Goal: Information Seeking & Learning: Learn about a topic

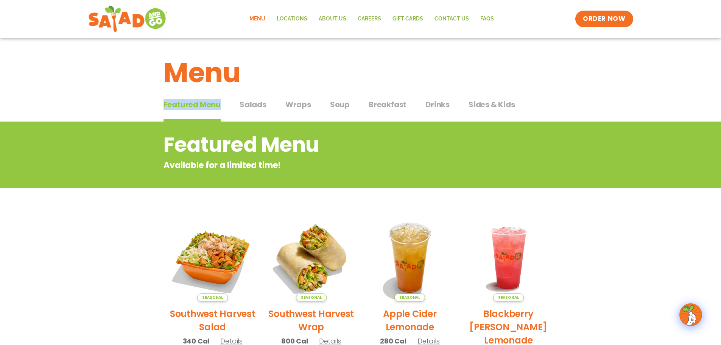
drag, startPoint x: 252, startPoint y: 96, endPoint x: 251, endPoint y: 103, distance: 7.1
click at [252, 96] on div "Menu Featured Menu Featured Menu Salads Salads Wraps Wraps Soup Soup Breakfast …" at bounding box center [360, 336] width 721 height 597
click at [251, 106] on span "Salads" at bounding box center [253, 104] width 27 height 11
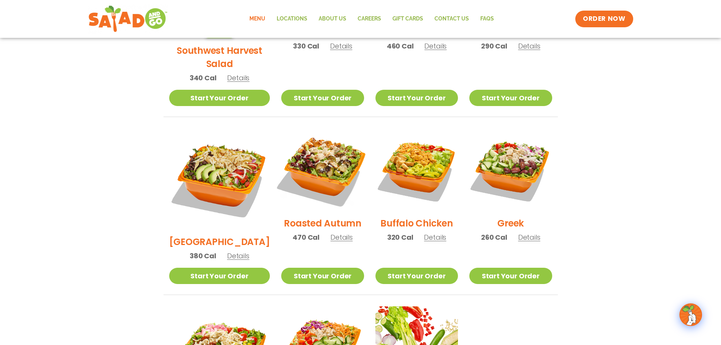
scroll to position [265, 0]
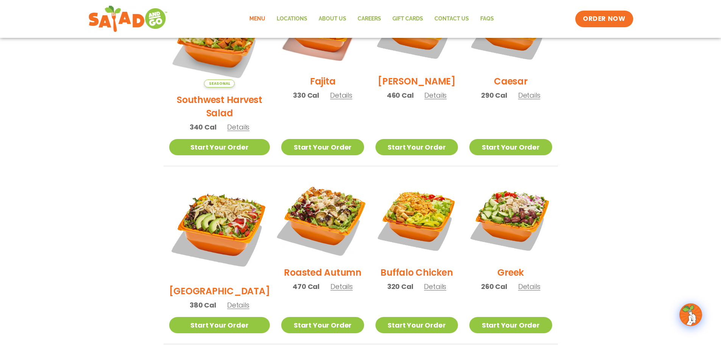
click at [310, 204] on img at bounding box center [322, 218] width 97 height 97
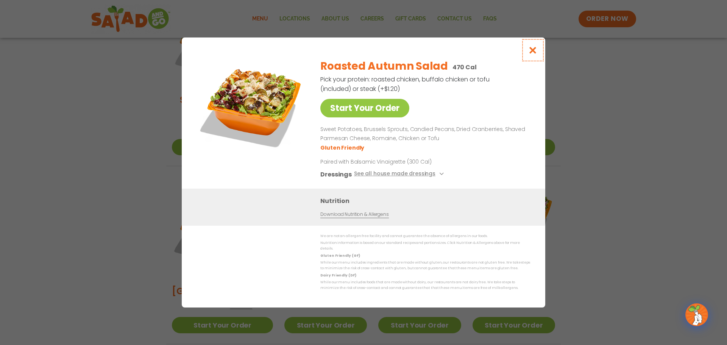
click at [533, 51] on icon "Close modal" at bounding box center [532, 50] width 9 height 8
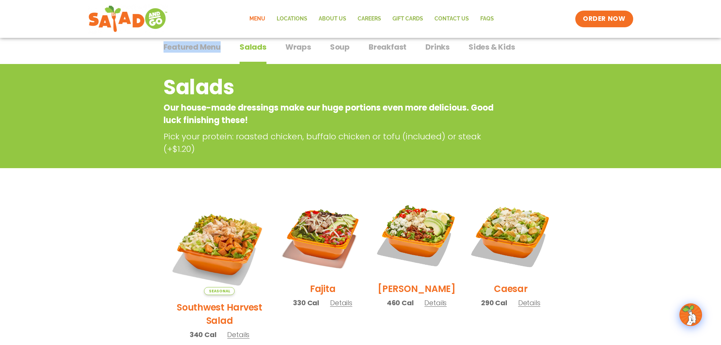
scroll to position [0, 0]
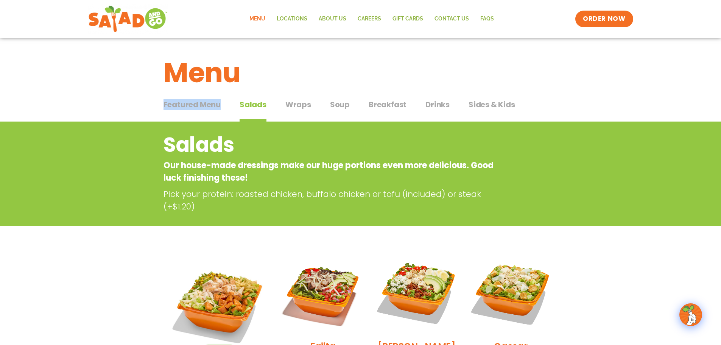
click at [484, 101] on span "Sides & Kids" at bounding box center [492, 104] width 47 height 11
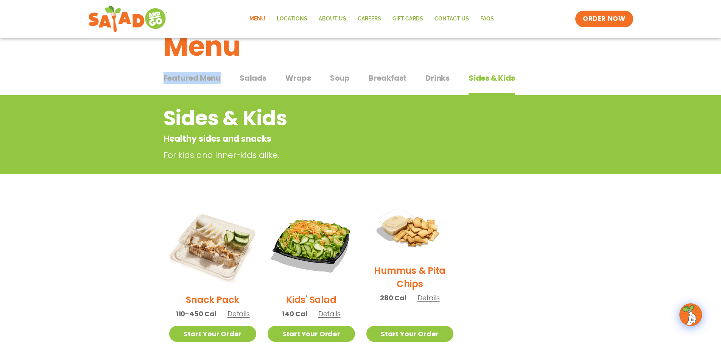
scroll to position [76, 0]
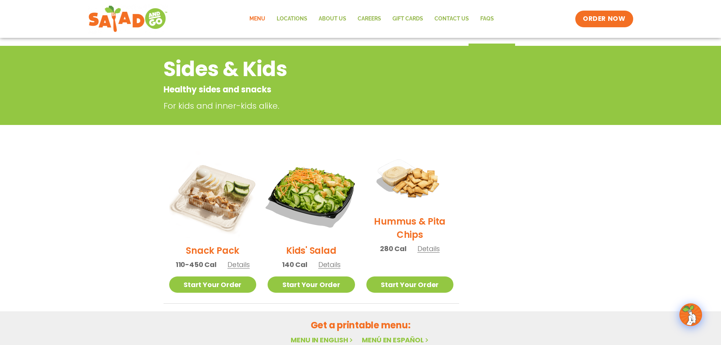
click at [320, 185] on img at bounding box center [311, 194] width 103 height 103
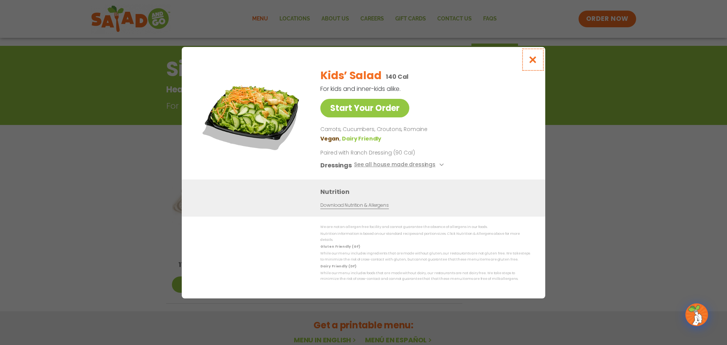
click at [526, 63] on button "Close modal" at bounding box center [532, 59] width 25 height 25
